Goal: Information Seeking & Learning: Learn about a topic

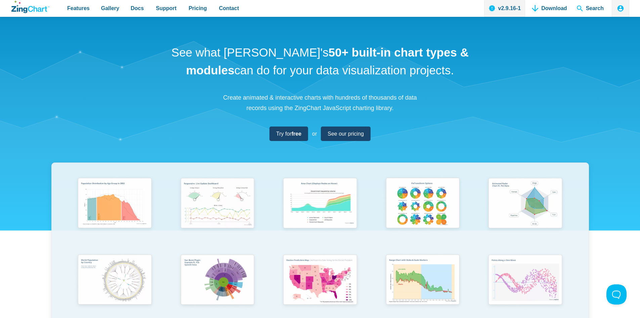
click at [40, 141] on div "See what [PERSON_NAME]'s 50+ built-in chart types & modules can do for your dat…" at bounding box center [320, 222] width 640 height 411
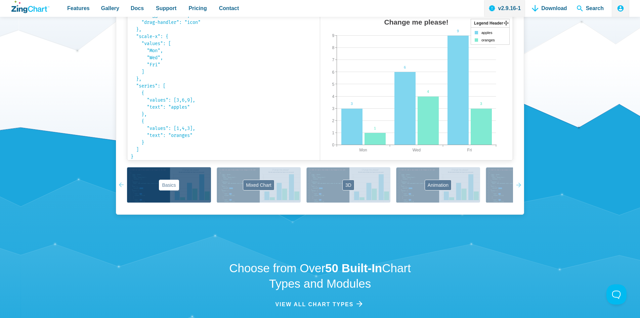
scroll to position [504, 0]
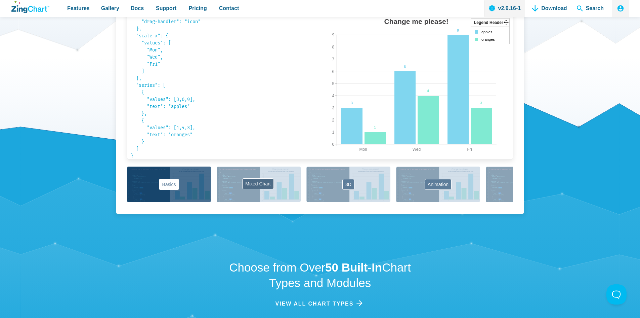
click at [261, 183] on button "Mixed Chart" at bounding box center [259, 183] width 84 height 35
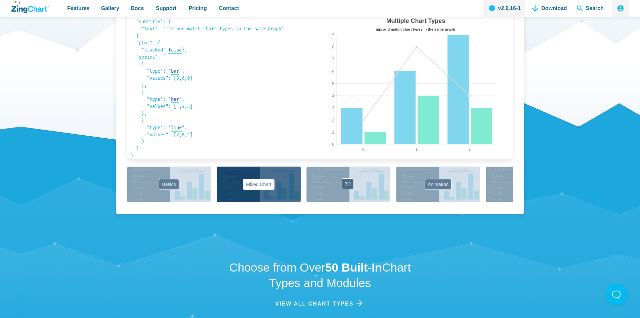
click at [313, 184] on button "3D" at bounding box center [348, 183] width 84 height 35
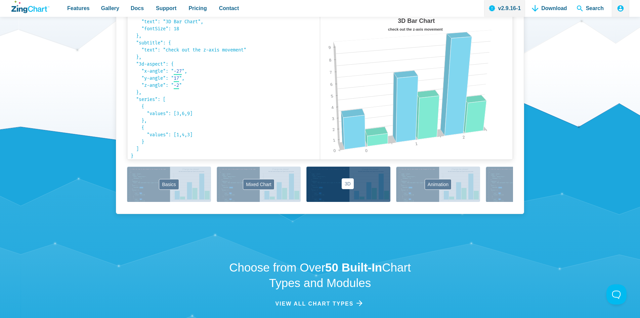
scroll to position [14, 0]
click at [408, 185] on button "Animation" at bounding box center [438, 183] width 84 height 35
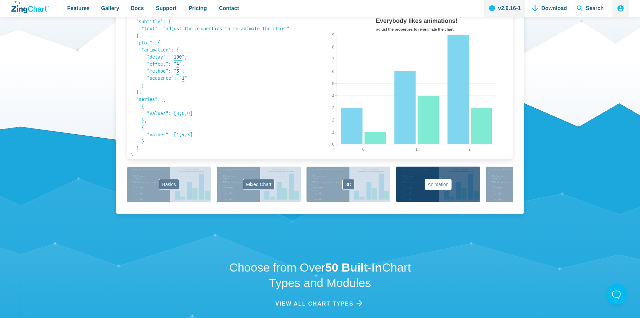
click at [500, 183] on button "Labels" at bounding box center [528, 183] width 84 height 35
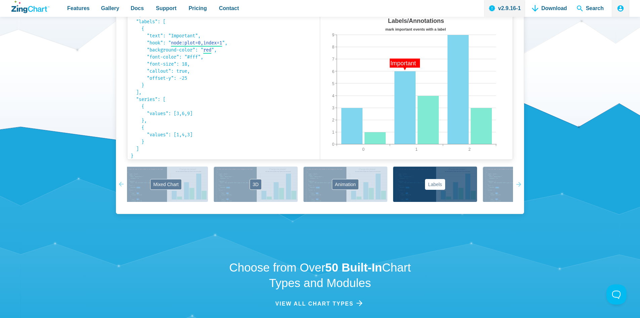
scroll to position [0, 122]
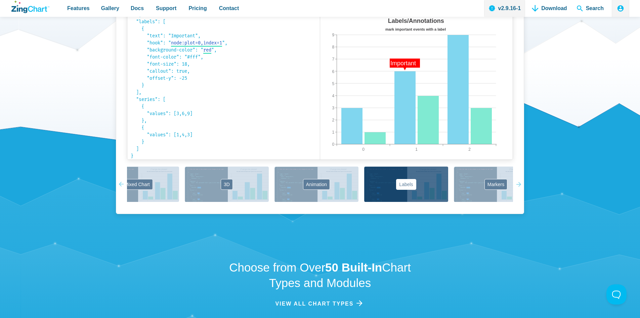
drag, startPoint x: 500, startPoint y: 183, endPoint x: 277, endPoint y: 211, distance: 224.5
click at [277, 211] on div "Labels Place anywhere to display text, URLs, images and more { "type": "bar", "…" at bounding box center [320, 96] width 408 height 236
click at [472, 186] on div "Basics Mixed Chart 3D Animation Labels Markers Scales Zooming" at bounding box center [320, 184] width 386 height 36
click at [495, 186] on button "Markers" at bounding box center [496, 183] width 84 height 35
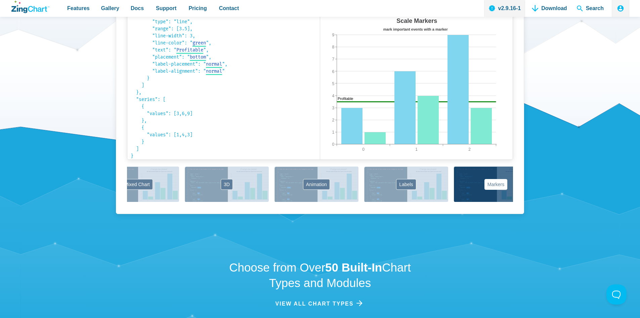
scroll to position [0, 176]
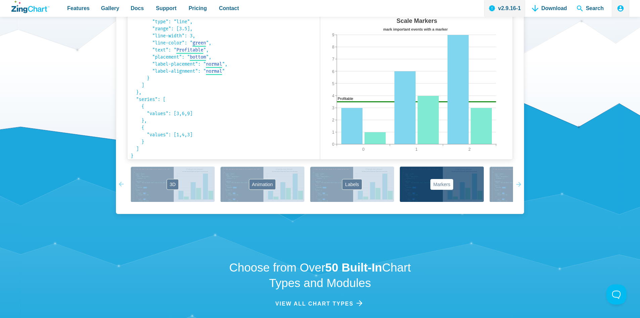
drag, startPoint x: 467, startPoint y: 194, endPoint x: 332, endPoint y: 226, distance: 139.1
click at [327, 229] on div "Create a ZingChart using a simple to understand JSON configuration Markers Use …" at bounding box center [320, 73] width 538 height 319
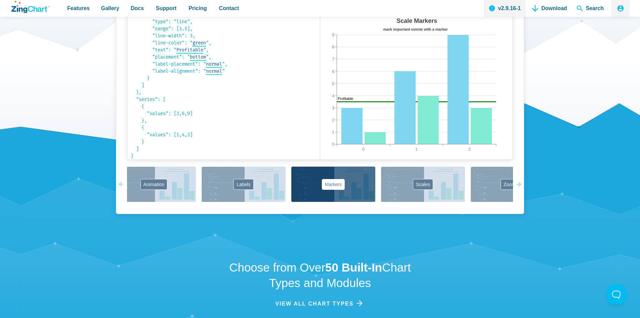
scroll to position [0, 301]
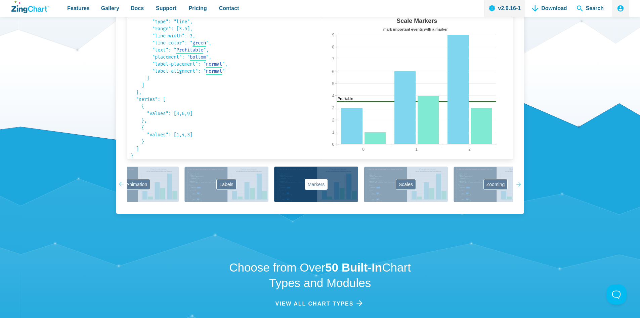
drag, startPoint x: 503, startPoint y: 184, endPoint x: 320, endPoint y: 212, distance: 185.5
click at [320, 212] on div "Markers Use markers to indicate values, range or threshold in chart { "type": "…" at bounding box center [320, 96] width 408 height 236
click at [394, 188] on div "Basics Mixed Chart 3D Animation Labels Markers Scales Zooming" at bounding box center [320, 184] width 386 height 36
click at [414, 185] on button "Scales" at bounding box center [406, 183] width 84 height 35
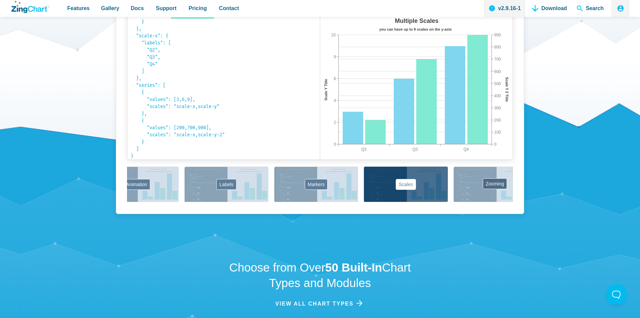
click at [485, 171] on button "Zooming" at bounding box center [496, 183] width 84 height 35
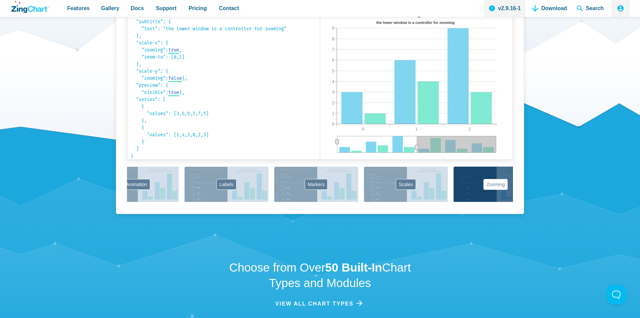
scroll to position [0, 326]
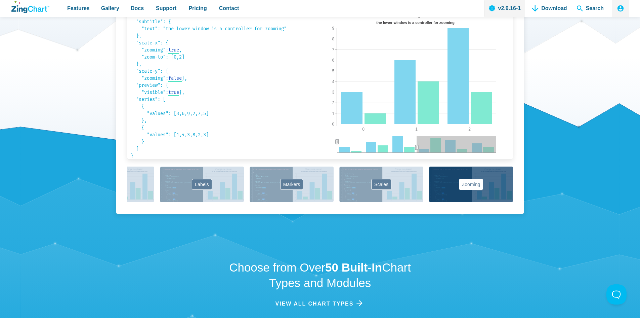
drag, startPoint x: 485, startPoint y: 181, endPoint x: 246, endPoint y: 188, distance: 239.7
click at [246, 188] on div "Basics Mixed Chart 3D Animation Labels Markers Scales Zooming" at bounding box center [320, 184] width 386 height 36
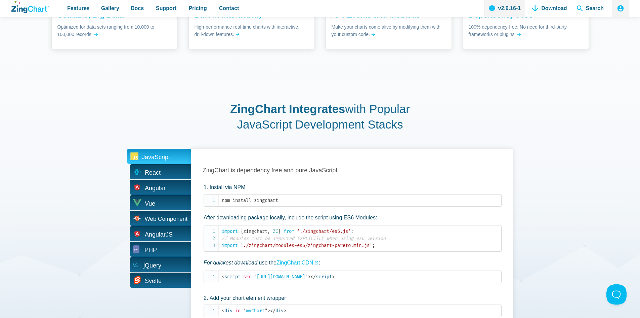
scroll to position [1277, 0]
